Goal: Task Accomplishment & Management: Use online tool/utility

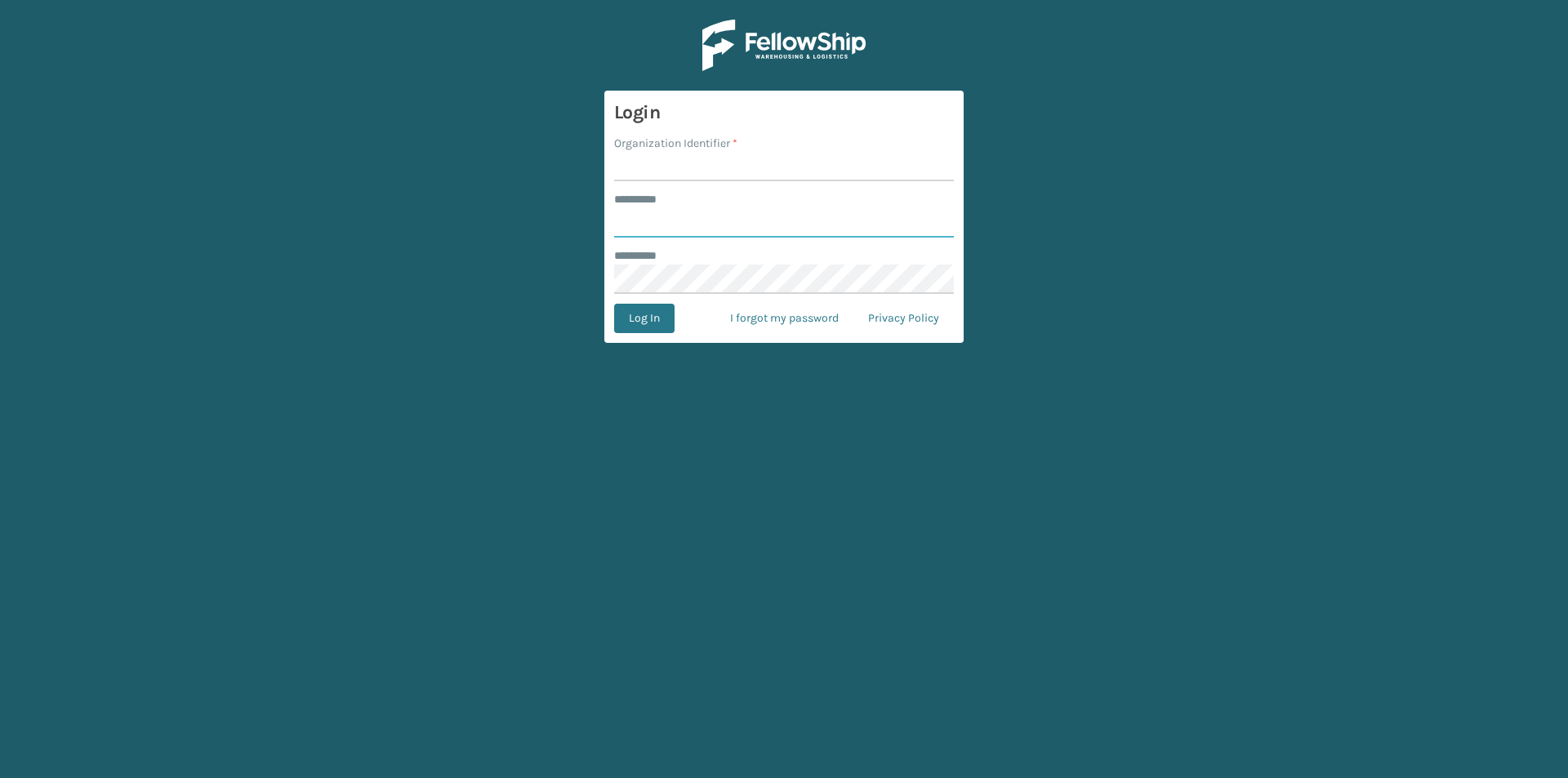
type input "*********"
click at [688, 158] on input "Organization Identifier *" at bounding box center [784, 167] width 339 height 29
type input "[PERSON_NAME]"
click at [630, 319] on button "Log In" at bounding box center [644, 319] width 60 height 29
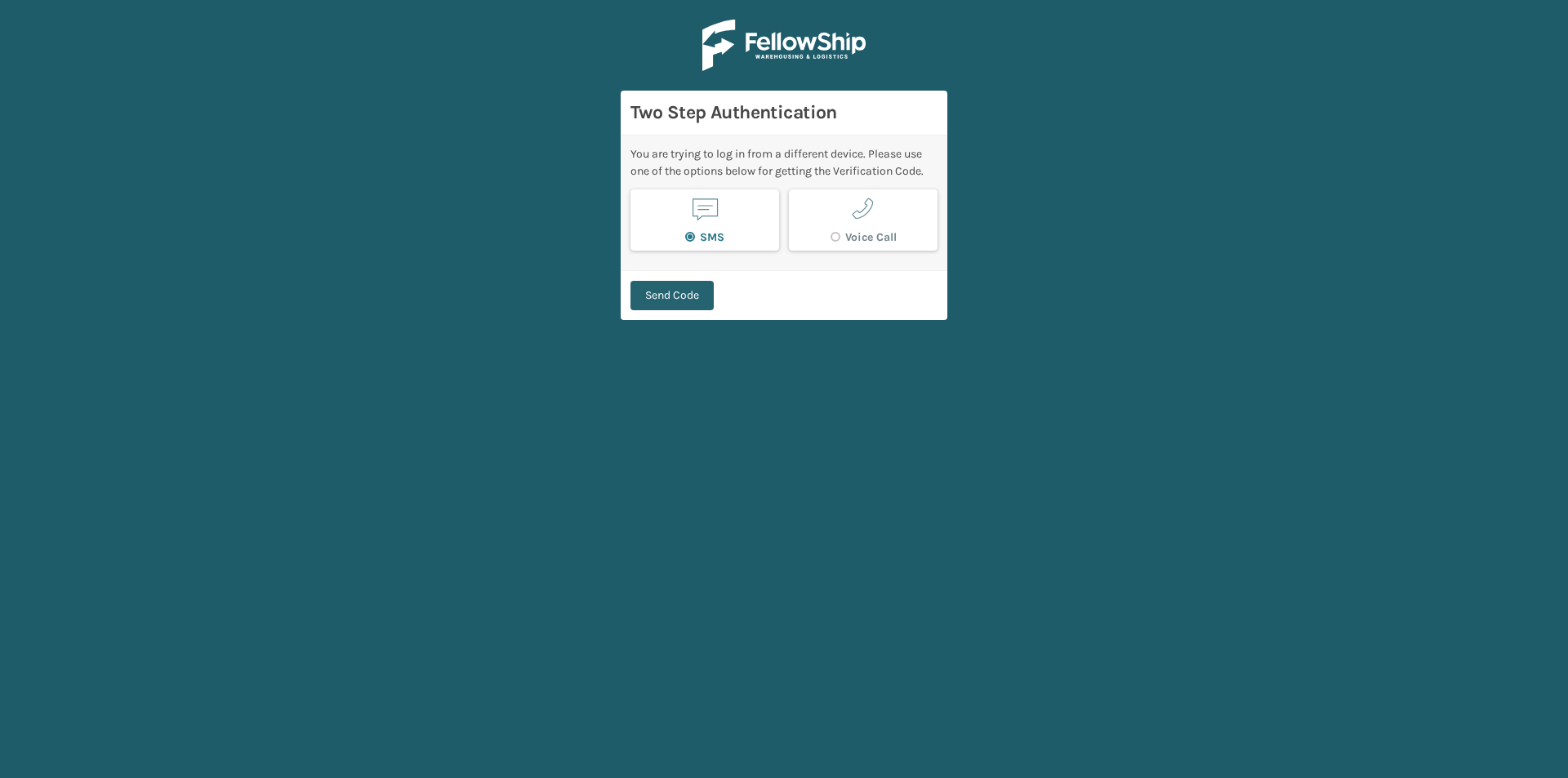
click at [683, 294] on button "Send Code" at bounding box center [672, 295] width 83 height 29
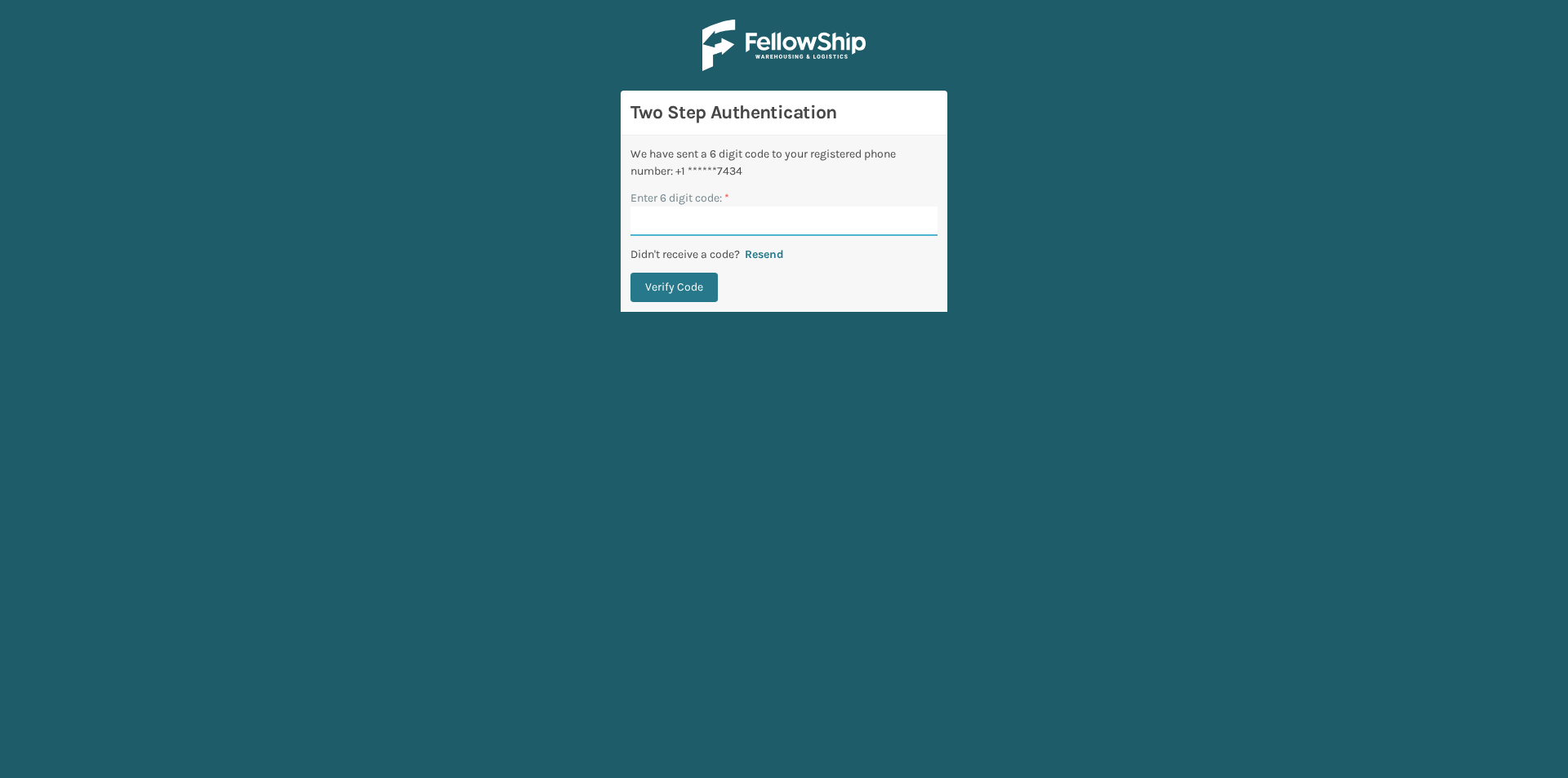
click at [735, 228] on input "Enter 6 digit code: *" at bounding box center [784, 221] width 307 height 29
type input "481225"
click at [631, 272] on button "Verify Code" at bounding box center [674, 287] width 88 height 29
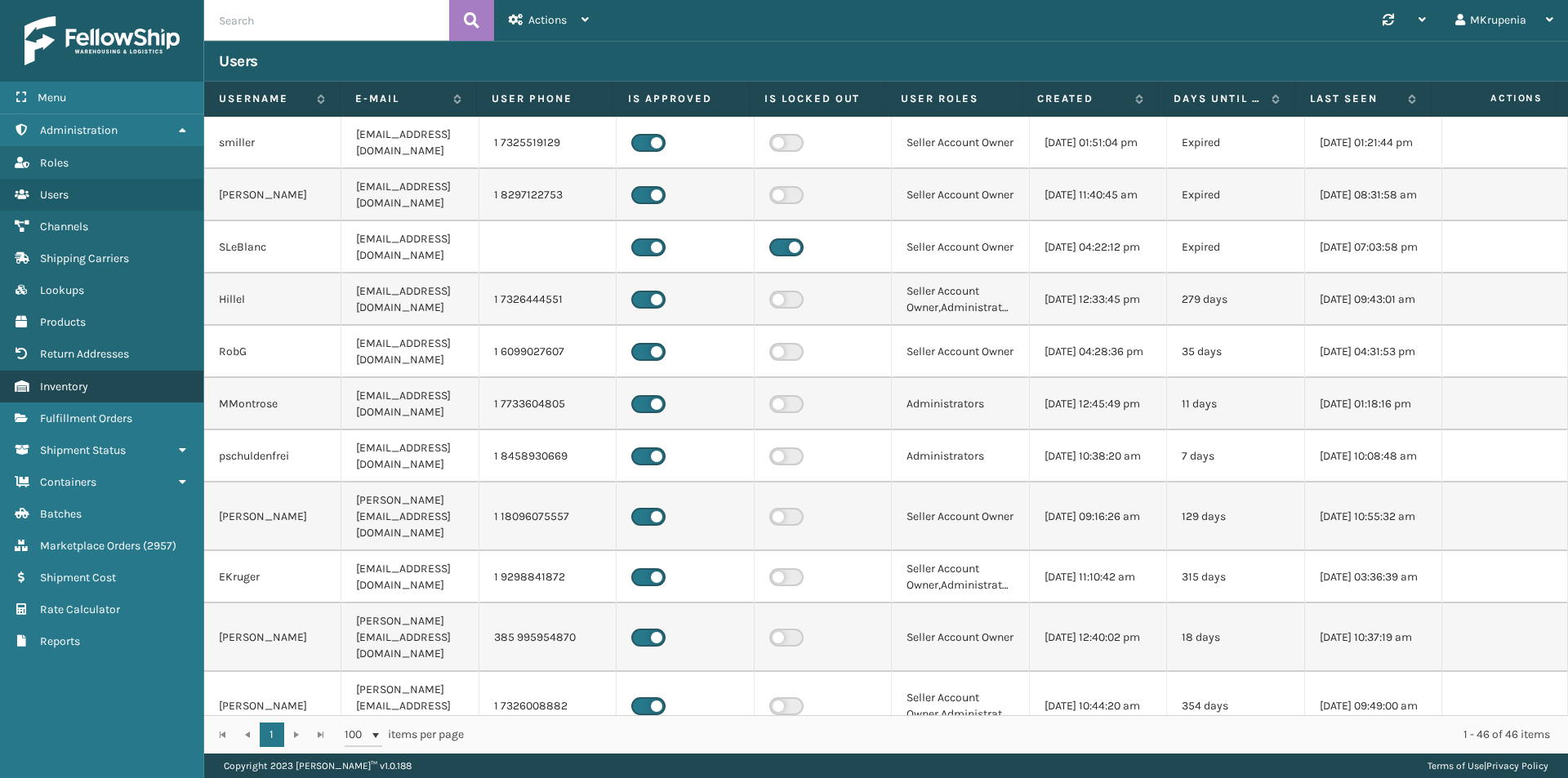
click at [97, 388] on link "Inventory" at bounding box center [101, 386] width 204 height 32
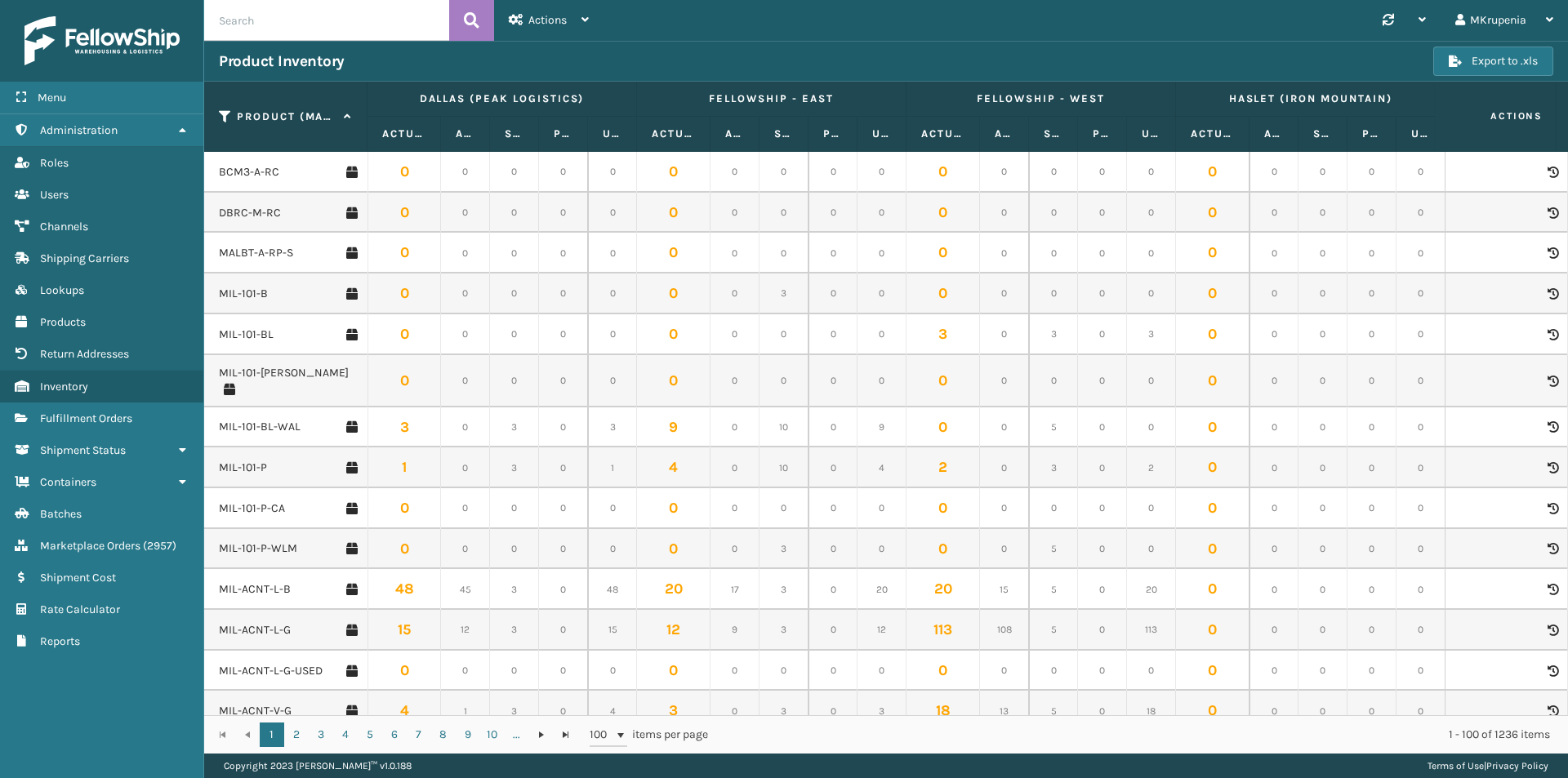
click at [297, 27] on input "text" at bounding box center [326, 21] width 245 height 41
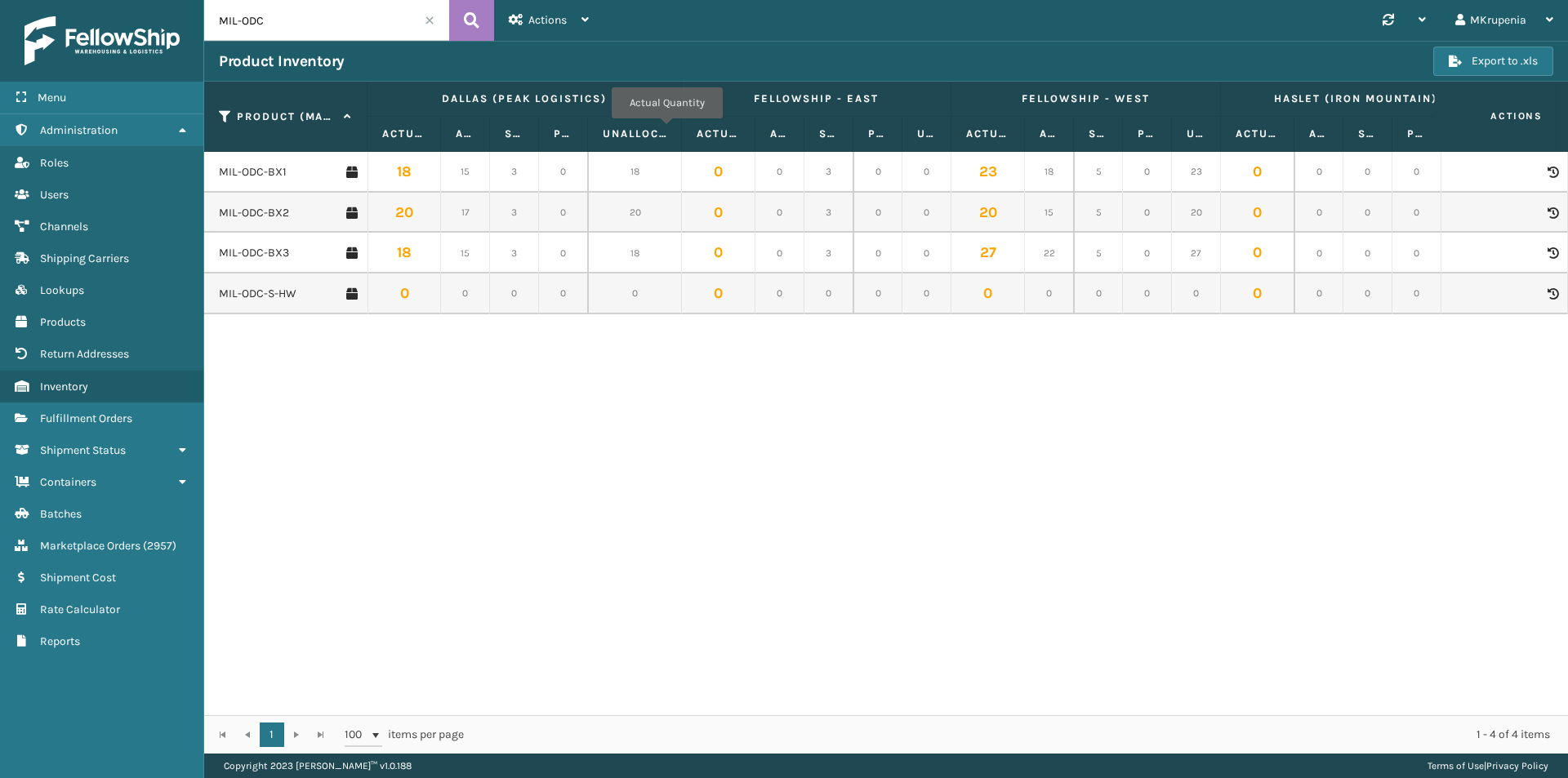
drag, startPoint x: 633, startPoint y: 131, endPoint x: 683, endPoint y: 130, distance: 50.0
click at [681, 130] on span at bounding box center [679, 288] width 5 height 343
drag, startPoint x: 312, startPoint y: 9, endPoint x: 265, endPoint y: 15, distance: 47.4
click at [192, 0] on div "Menu Administration Roles Users Channels Shipping Carriers Lookups Products Ret…" at bounding box center [784, 0] width 1568 height 0
paste input "PSN-W"
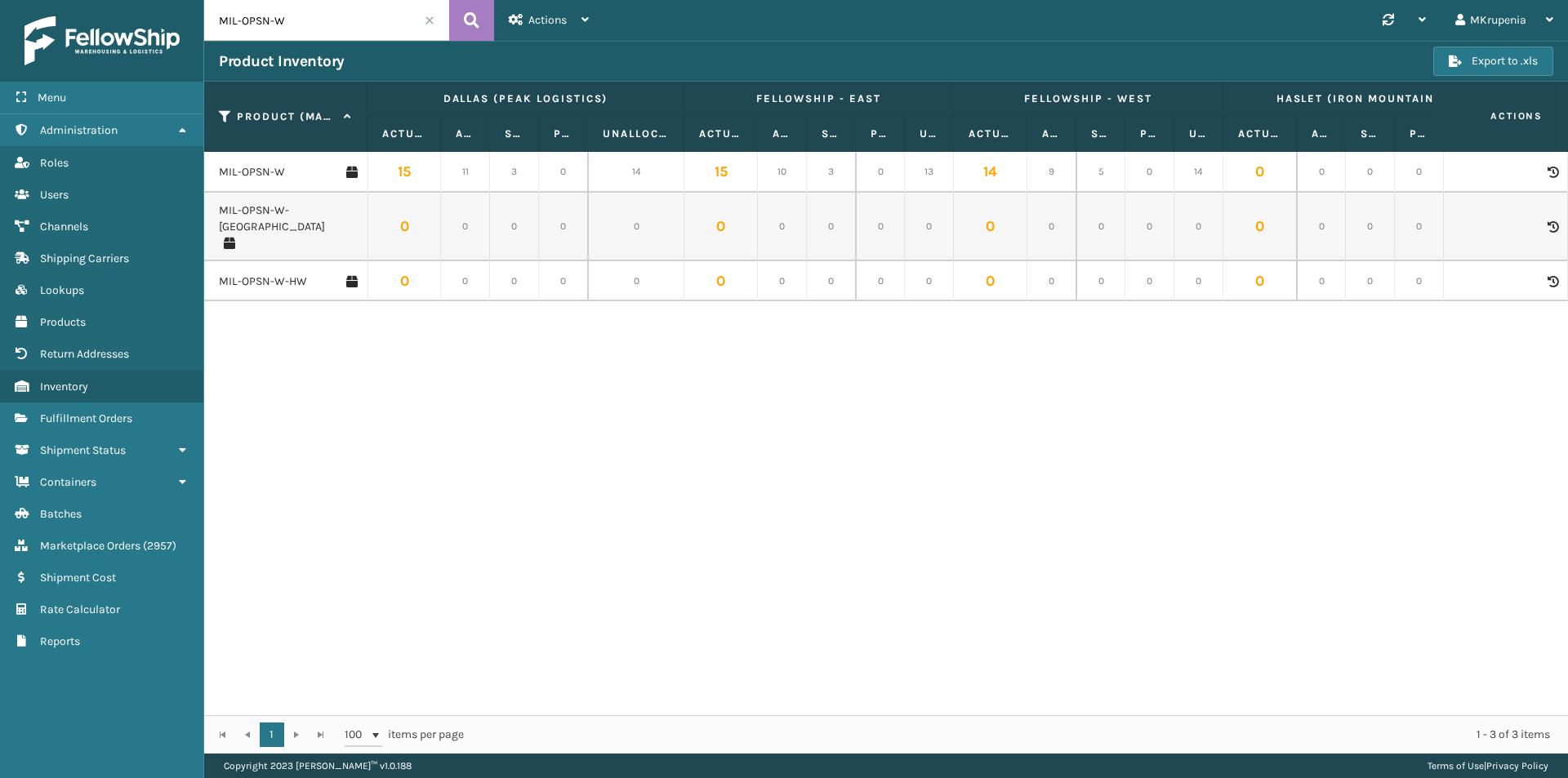
drag, startPoint x: 345, startPoint y: 13, endPoint x: 365, endPoint y: 48, distance: 40.3
click at [0, 0] on html "Menu Administration Roles Users Channels Shipping Carriers Lookups Products Ret…" at bounding box center [784, 389] width 1568 height 778
paste input "XCHR-IV"
type input "MIL-XCHR-"
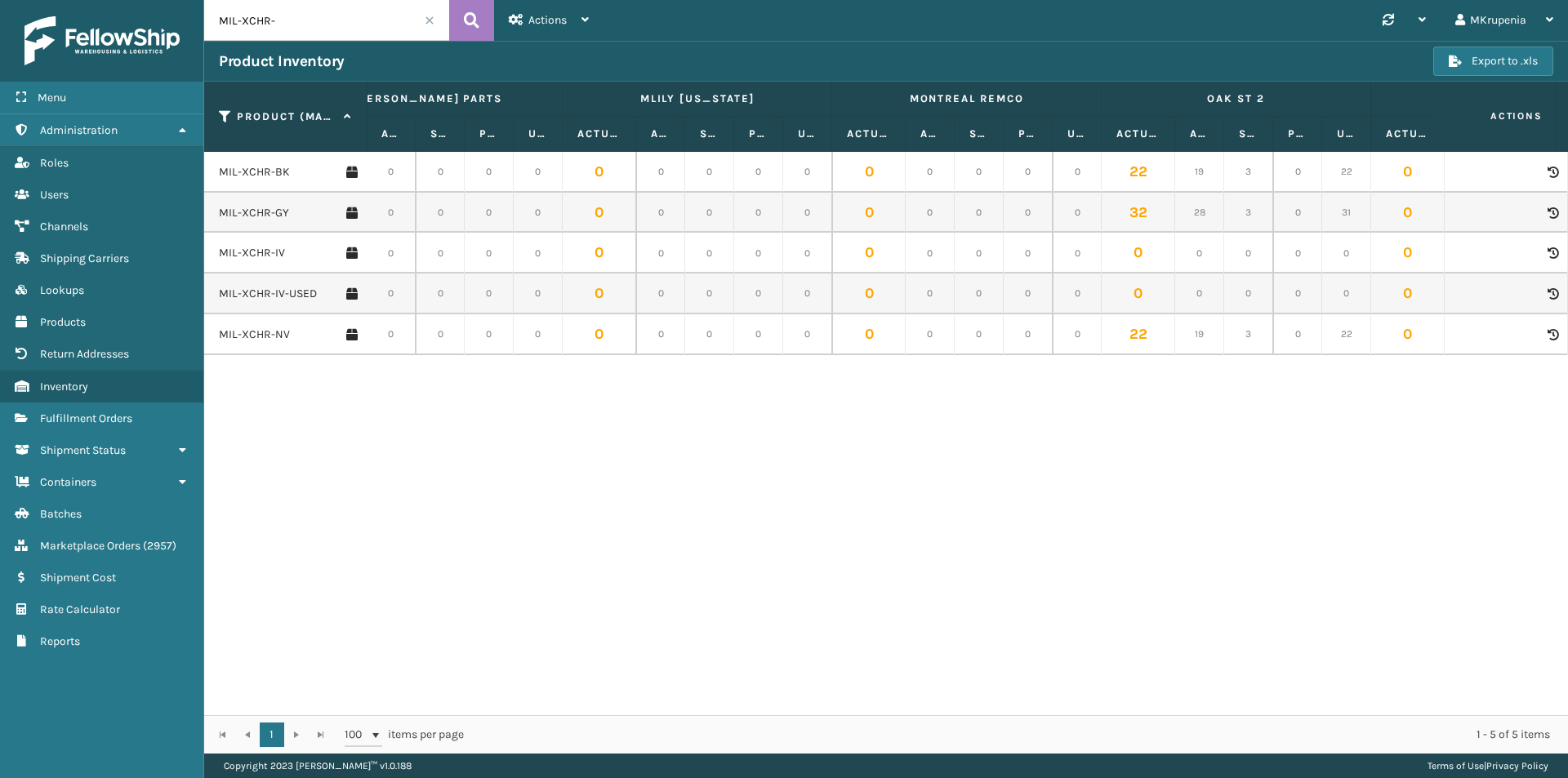
scroll to position [0, 1810]
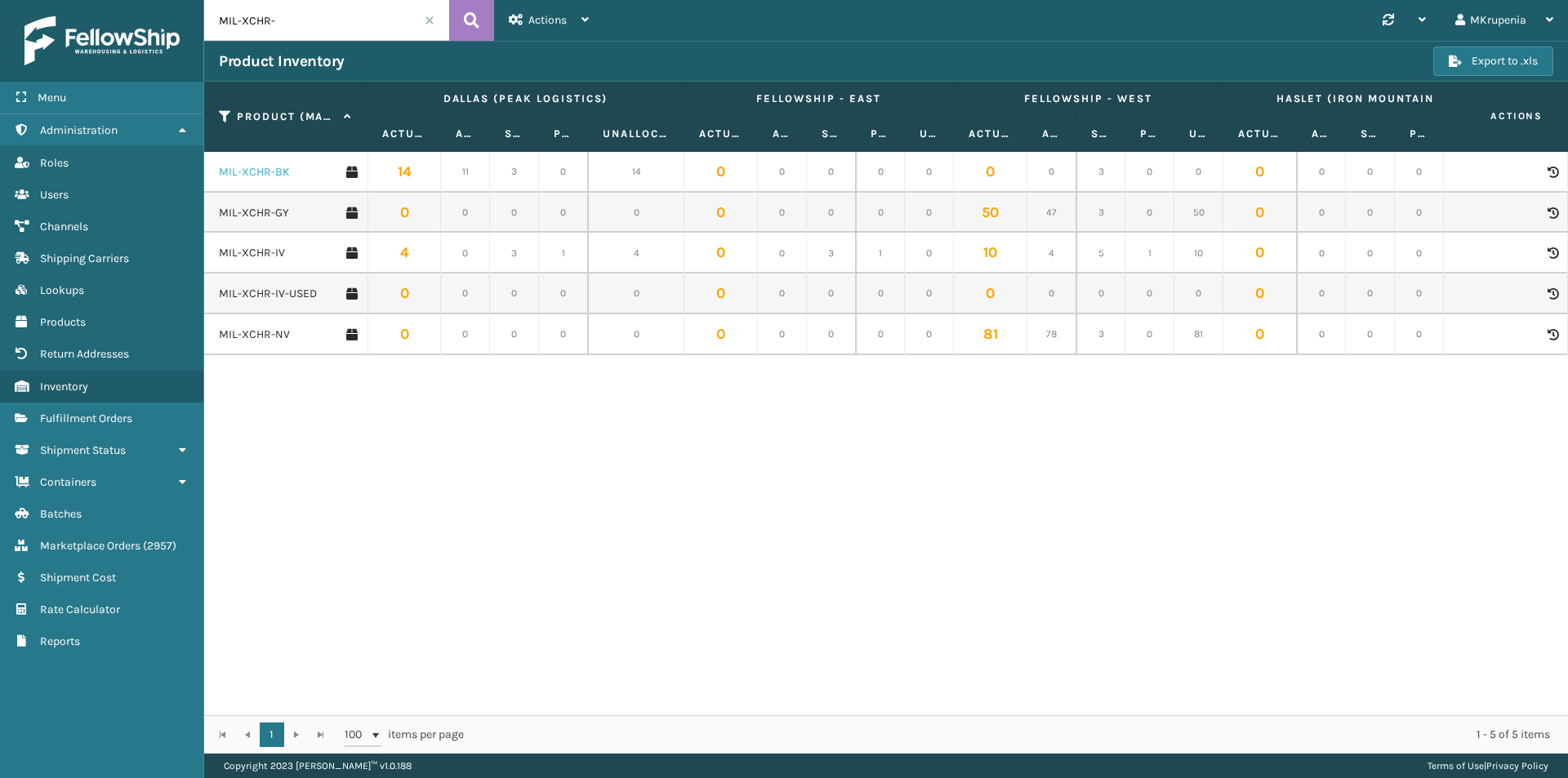
click at [269, 167] on link "MIL-XCHR-BK" at bounding box center [254, 172] width 71 height 16
